Goal: Information Seeking & Learning: Learn about a topic

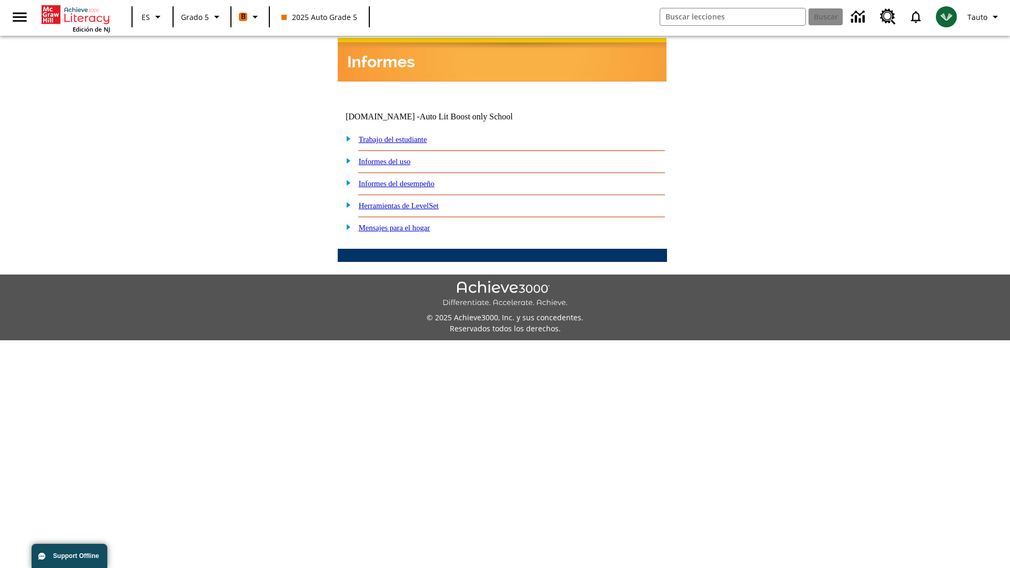
click at [411, 179] on link "Informes del desempeño" at bounding box center [397, 183] width 76 height 8
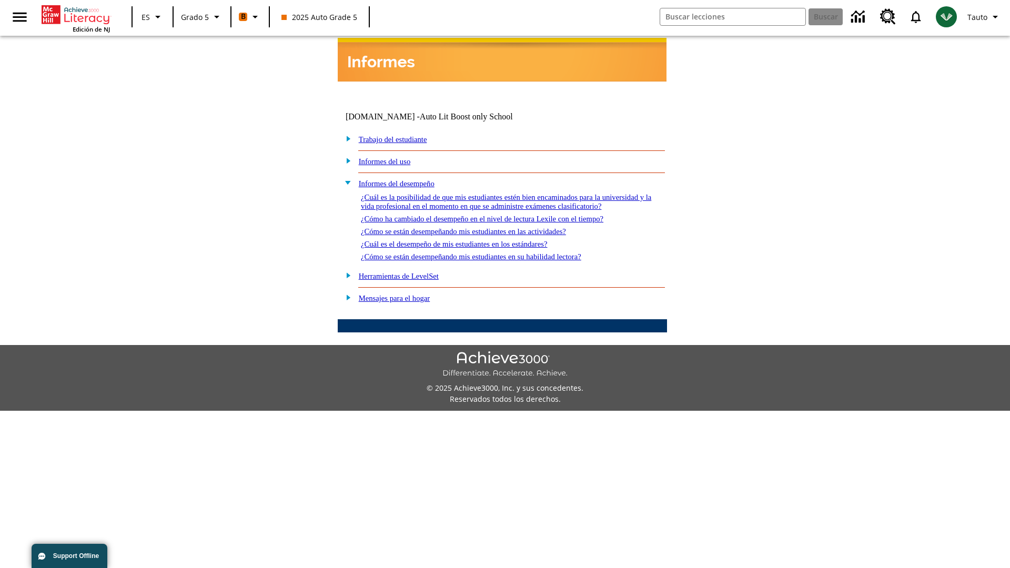
click at [500, 193] on link "¿Cuál es la posibilidad de que mis estudiantes estén bien encaminados para la u…" at bounding box center [506, 201] width 291 height 17
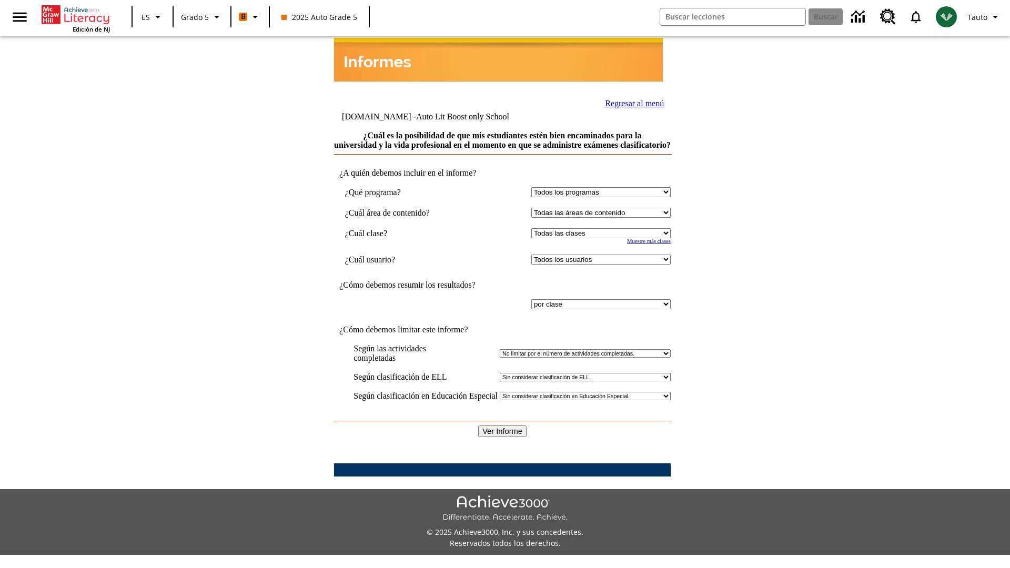
click at [599, 233] on select "Seleccionar una clase: Todas las clases 2025 Auto Grade 5 OL 2025 Auto Grade 6" at bounding box center [601, 233] width 139 height 10
select select "11133131"
